Goal: Find contact information: Find contact information

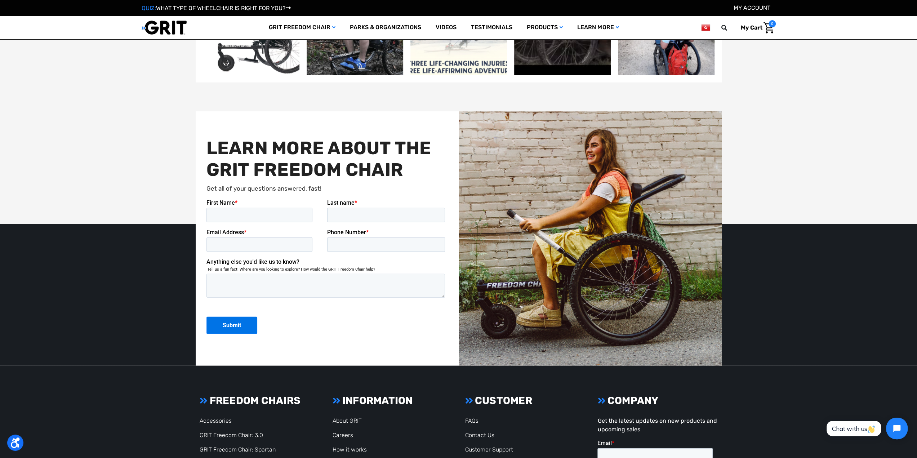
scroll to position [1911, 0]
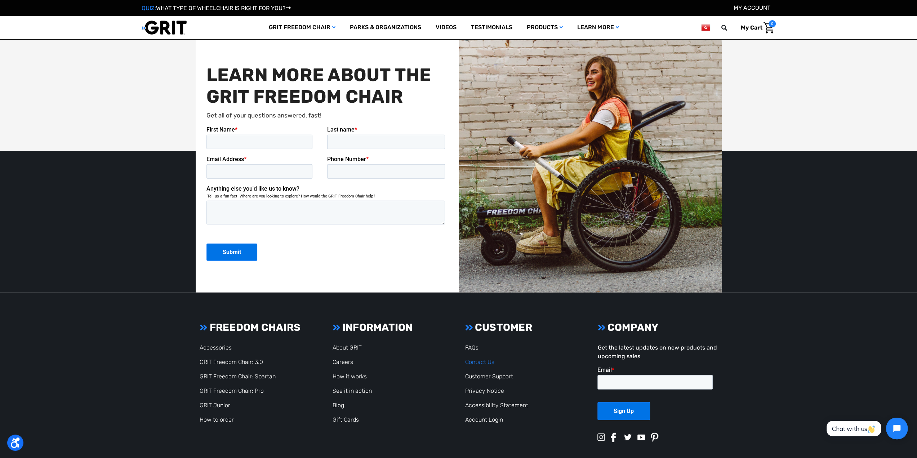
click at [482, 364] on link "Contact Us" at bounding box center [479, 362] width 29 height 7
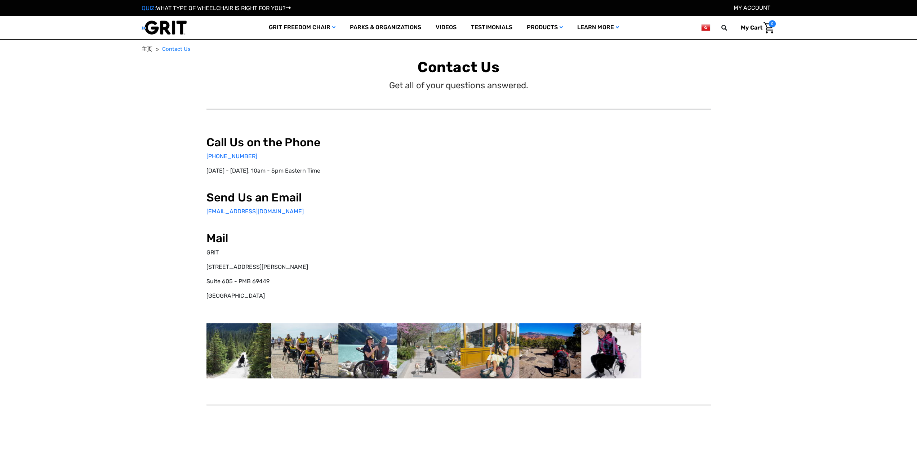
select select "HK"
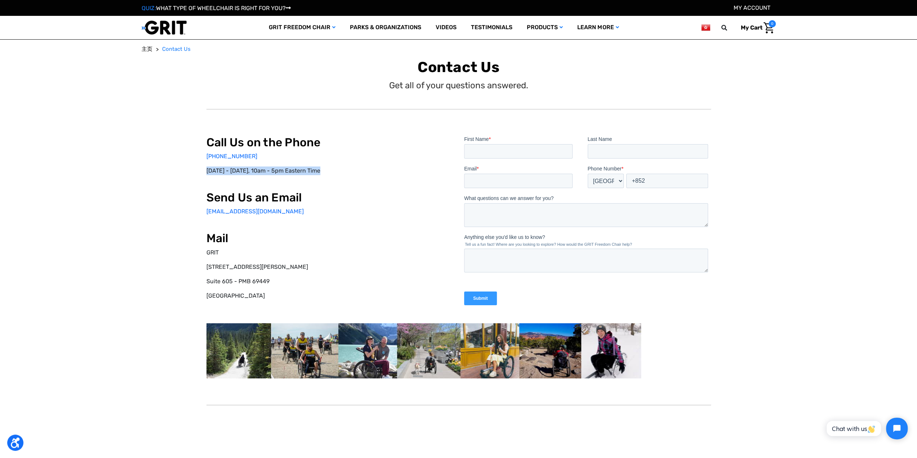
drag, startPoint x: 206, startPoint y: 170, endPoint x: 323, endPoint y: 167, distance: 116.5
click at [323, 167] on p "Monday - Friday, 10am - 5pm Eastern Time" at bounding box center [330, 171] width 247 height 9
copy p "Monday - Friday, 10am - 5pm Eastern Time"
click at [377, 203] on h2 "Send Us an Email" at bounding box center [330, 198] width 247 height 14
drag, startPoint x: 253, startPoint y: 212, endPoint x: 205, endPoint y: 212, distance: 48.7
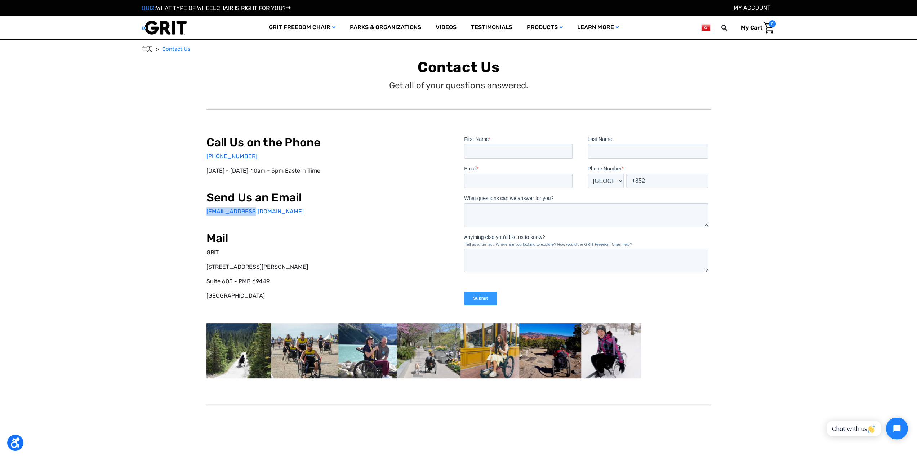
click at [205, 212] on div "Call Us on the Phone 877-345-4748 Monday - Friday, 10am - 5pm Eastern Time Send…" at bounding box center [458, 257] width 631 height 319
copy link "info@gogrit.us"
drag, startPoint x: 375, startPoint y: 244, endPoint x: 110, endPoint y: 96, distance: 303.3
click at [375, 244] on h2 "Mail" at bounding box center [330, 238] width 247 height 14
click at [910, 248] on main "主页 Contact Us Contact Us Get all of your questions answered. Call Us on the Pho…" at bounding box center [458, 239] width 917 height 388
